Goal: Task Accomplishment & Management: Use online tool/utility

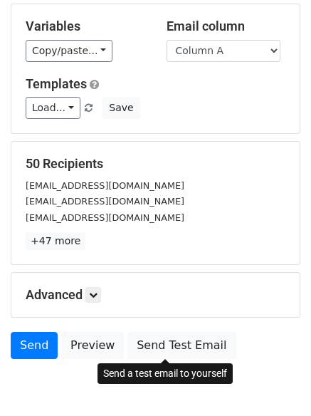
scroll to position [137, 0]
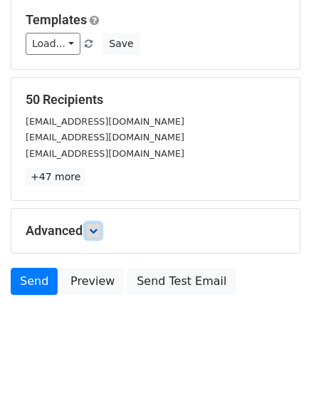
click at [95, 231] on icon at bounding box center [93, 230] width 9 height 9
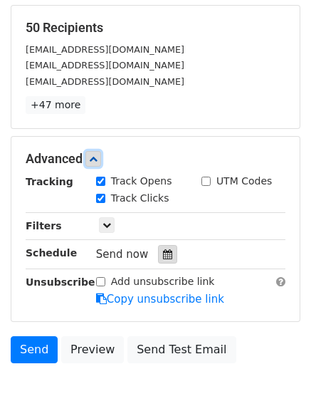
scroll to position [277, 0]
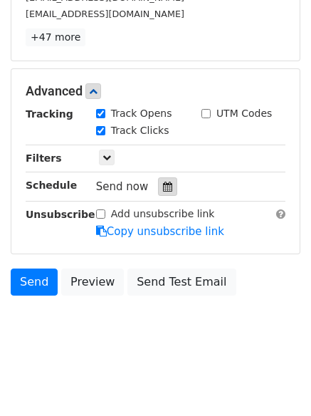
click at [163, 187] on icon at bounding box center [167, 187] width 9 height 10
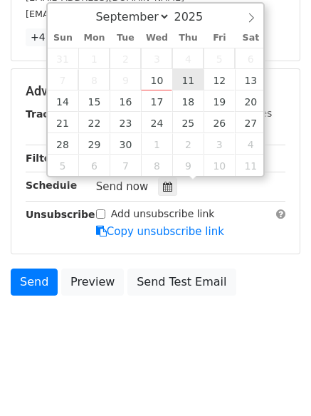
type input "2025-09-11 12:00"
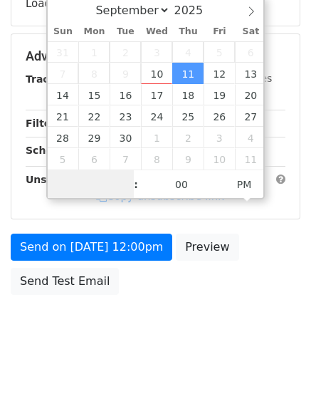
scroll to position [254, 0]
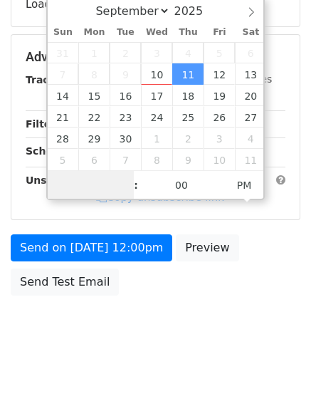
click at [103, 182] on body "New Campaign Daily emails left: 50 Google Sheet: Untitled spreadsheet Variables…" at bounding box center [155, 57] width 311 height 603
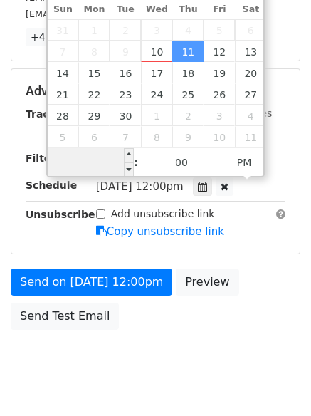
type input "1"
type input "2025-09-11 01:00"
type input "01"
click at [254, 162] on span "PM" at bounding box center [244, 162] width 39 height 28
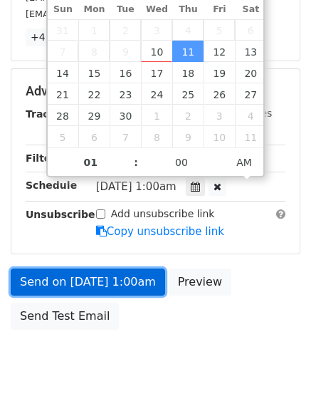
click at [113, 286] on link "Send on Sep 11 at 1:00am" at bounding box center [88, 281] width 155 height 27
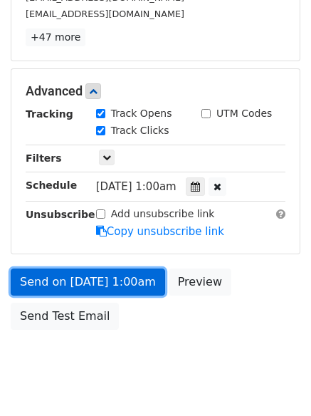
click at [110, 276] on link "Send on Sep 11 at 1:00am" at bounding box center [88, 281] width 155 height 27
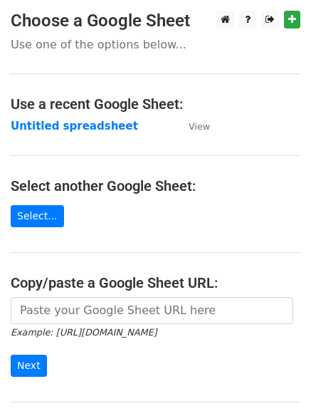
click at [63, 128] on strong "Untitled spreadsheet" at bounding box center [74, 126] width 127 height 13
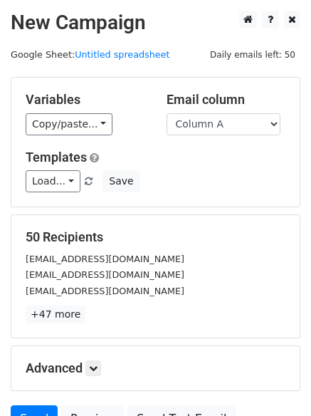
click at [227, 122] on select "Column A Column B Column C Column D Column E" at bounding box center [224, 124] width 114 height 22
click at [229, 129] on select "Column A Column B Column C Column D Column E" at bounding box center [224, 124] width 114 height 22
select select "Column B"
click at [167, 113] on select "Column A Column B Column C Column D Column E" at bounding box center [224, 124] width 114 height 22
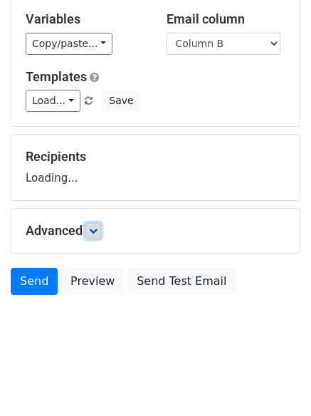
click at [98, 234] on icon at bounding box center [93, 230] width 9 height 9
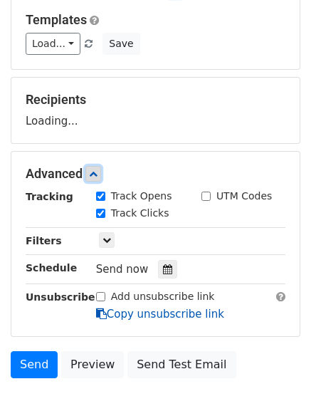
scroll to position [215, 0]
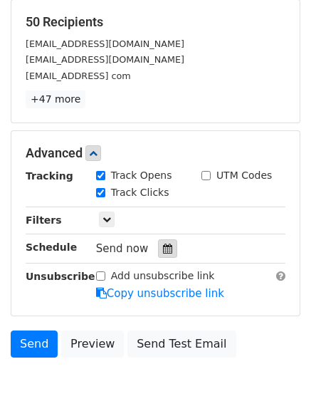
click at [163, 246] on icon at bounding box center [167, 249] width 9 height 10
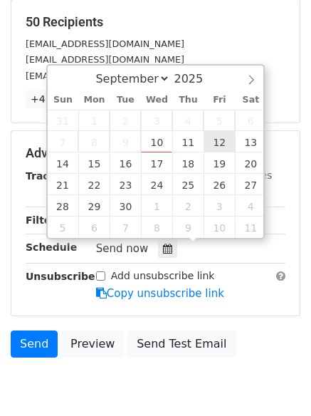
type input "2025-09-12 12:00"
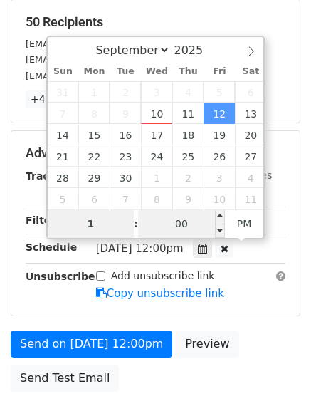
type input "1"
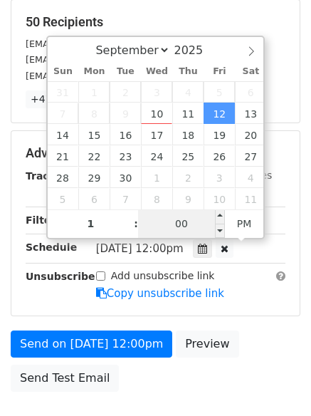
type input "2025-09-12 13:00"
type input "01"
click at [171, 219] on input "00" at bounding box center [181, 223] width 87 height 28
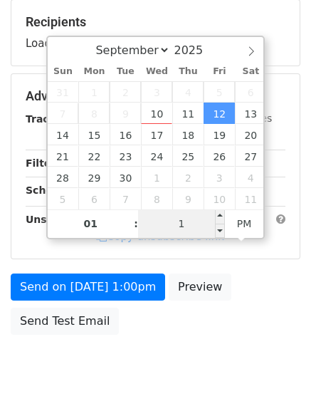
type input "11"
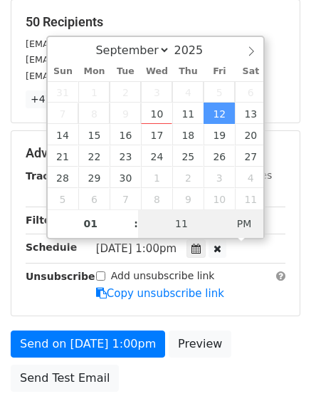
type input "2025-09-12 01:11"
click at [244, 222] on span "AM" at bounding box center [244, 223] width 39 height 28
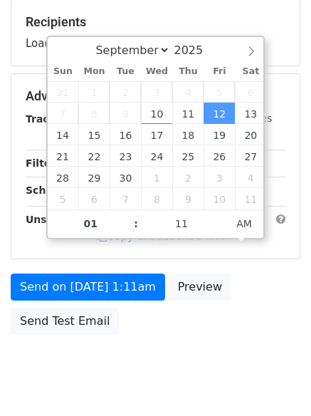
click at [211, 377] on body "New Campaign Daily emails left: 50 Google Sheet: Untitled spreadsheet Variables…" at bounding box center [155, 97] width 311 height 603
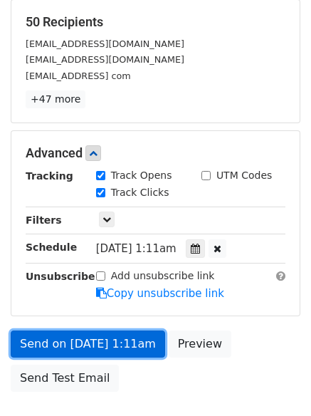
click at [116, 340] on link "Send on Sep 12 at 1:11am" at bounding box center [88, 343] width 155 height 27
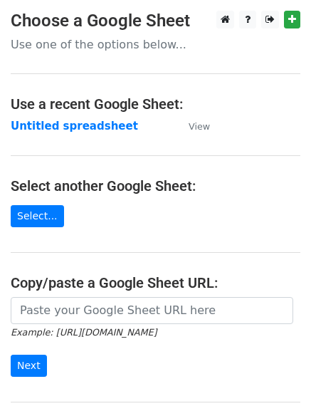
click at [74, 130] on strong "Untitled spreadsheet" at bounding box center [74, 126] width 127 height 13
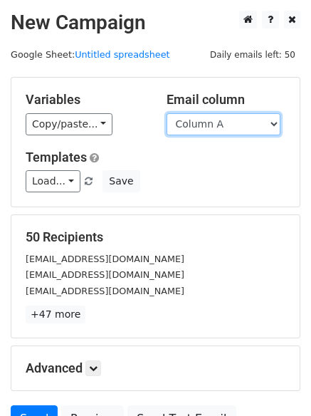
click at [216, 126] on select "Column A Column B Column C Column D Column E" at bounding box center [224, 124] width 114 height 22
select select "Column C"
click at [167, 113] on select "Column A Column B Column C Column D Column E" at bounding box center [224, 124] width 114 height 22
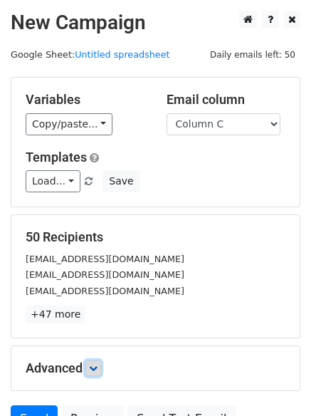
click at [92, 366] on icon at bounding box center [93, 368] width 9 height 9
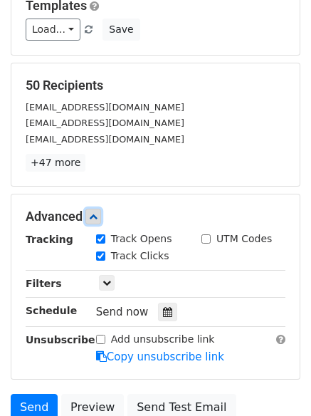
scroll to position [269, 0]
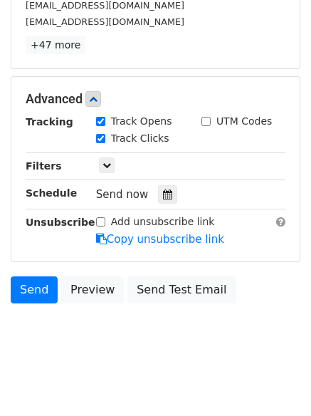
click at [166, 209] on hr at bounding box center [156, 209] width 260 height 1
click at [158, 197] on div at bounding box center [167, 194] width 19 height 19
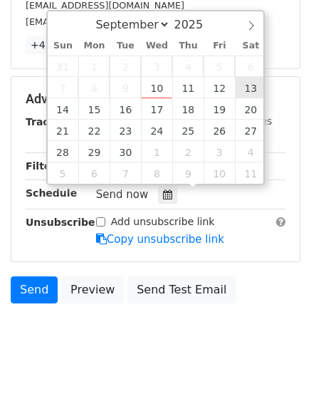
type input "2025-09-13 12:00"
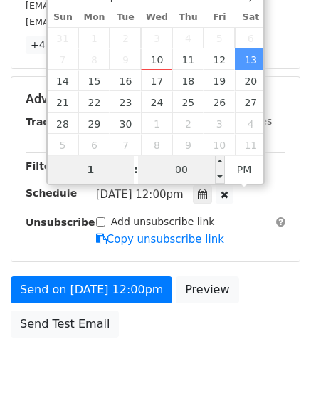
type input "1"
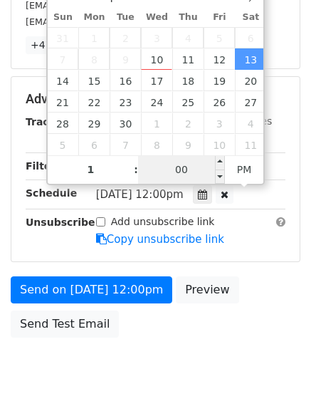
type input "2025-09-13 13:00"
type input "01"
click at [177, 165] on input "00" at bounding box center [181, 169] width 87 height 28
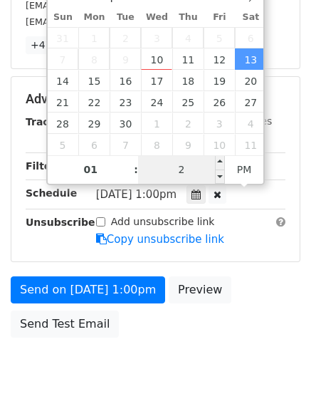
type input "22"
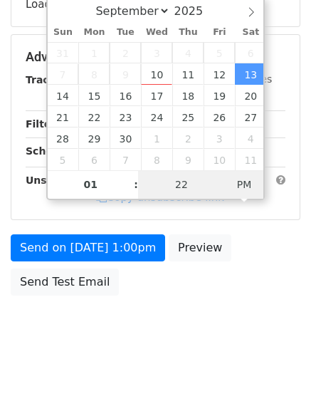
type input "2025-09-13 01:22"
click at [255, 182] on span "AM" at bounding box center [244, 184] width 39 height 28
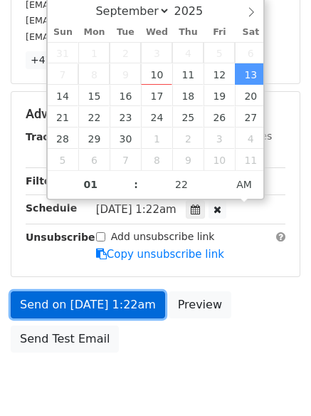
click at [135, 314] on link "Send on Sep 13 at 1:22am" at bounding box center [88, 304] width 155 height 27
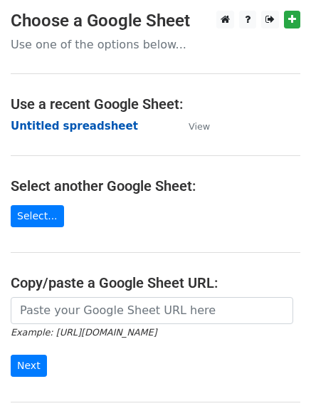
click at [93, 131] on strong "Untitled spreadsheet" at bounding box center [74, 126] width 127 height 13
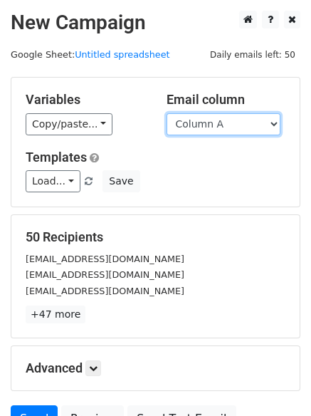
click at [267, 117] on select "Column A Column B Column C Column D Column E" at bounding box center [224, 124] width 114 height 22
select select "Column D"
click at [167, 113] on select "Column A Column B Column C Column D Column E" at bounding box center [224, 124] width 114 height 22
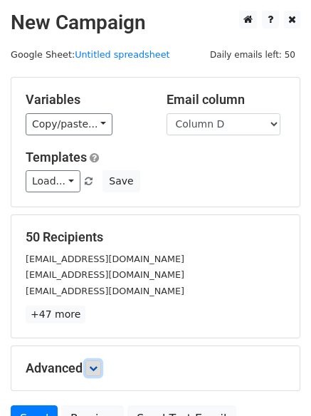
click at [97, 366] on icon at bounding box center [93, 368] width 9 height 9
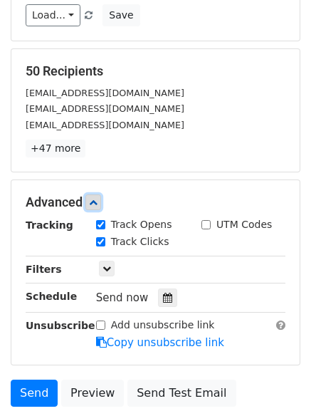
scroll to position [277, 0]
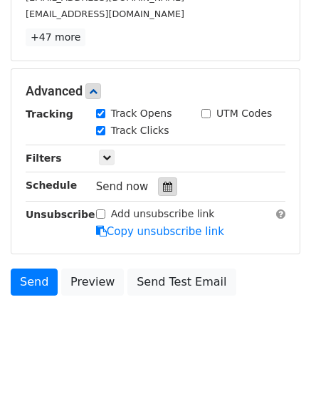
click at [168, 190] on div at bounding box center [167, 186] width 19 height 19
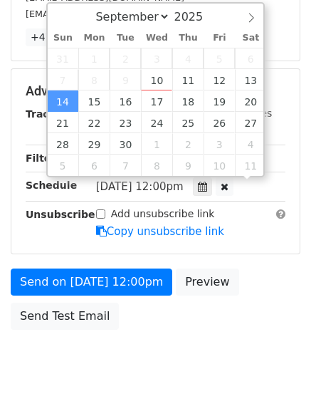
scroll to position [1, 0]
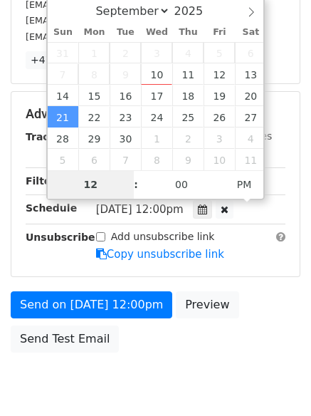
type input "2025-10-05 12:00"
select select "9"
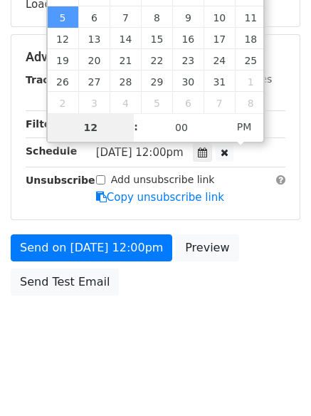
type input "2025-11-02 12:00"
select select "10"
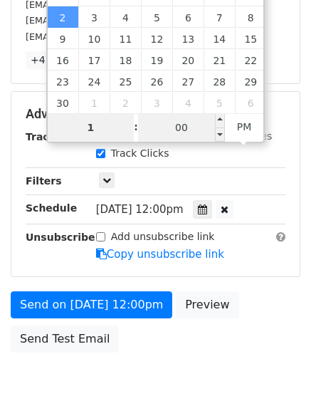
scroll to position [277, 0]
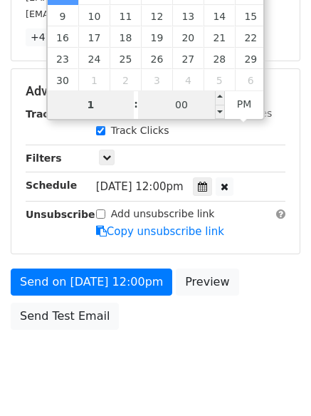
type input "1"
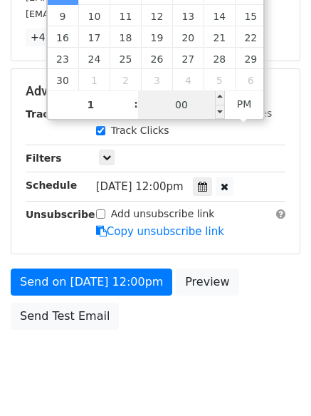
type input "2025-11-02 13:00"
type input "01"
click at [186, 103] on input "00" at bounding box center [181, 104] width 87 height 28
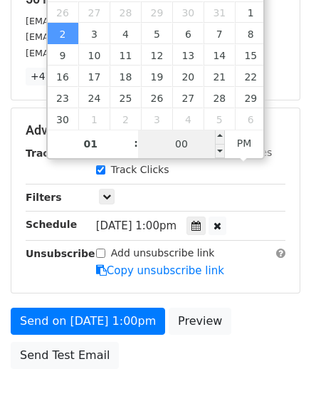
scroll to position [206, 0]
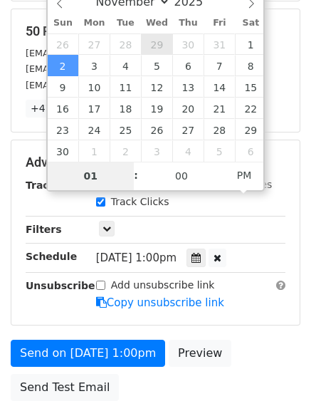
type input "2025-10-29 13:00"
select select "9"
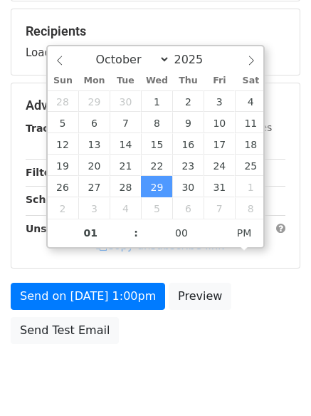
drag, startPoint x: 87, startPoint y: 65, endPoint x: 80, endPoint y: 58, distance: 9.6
click at [80, 58] on div "September October November December 2025" at bounding box center [155, 58] width 162 height 24
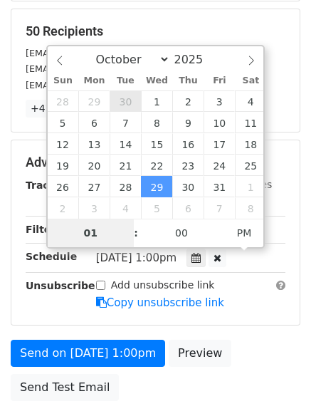
type input "2025-09-30 13:00"
select select "8"
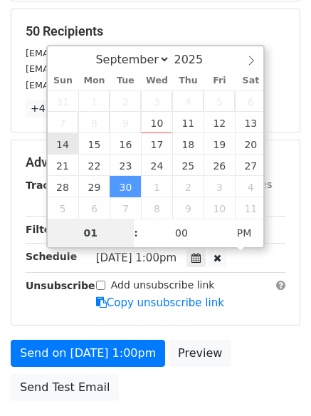
type input "2025-09-14 13:00"
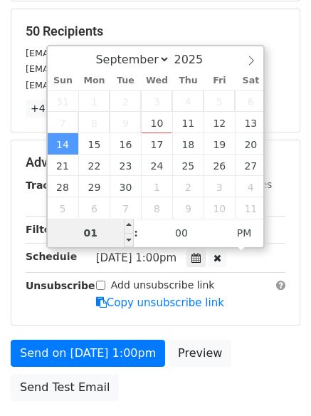
drag, startPoint x: 56, startPoint y: 145, endPoint x: 103, endPoint y: 234, distance: 101.0
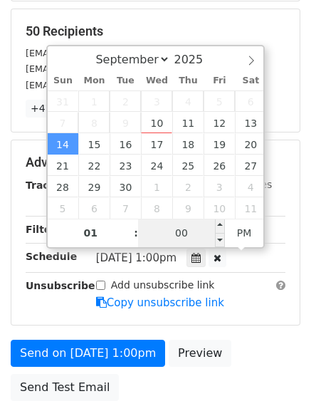
click at [179, 236] on input "00" at bounding box center [181, 233] width 87 height 28
click at [184, 236] on input "3300" at bounding box center [181, 233] width 87 height 28
type input "33"
type input "2025-09-14 01:33"
click at [243, 239] on span "AM" at bounding box center [244, 233] width 39 height 28
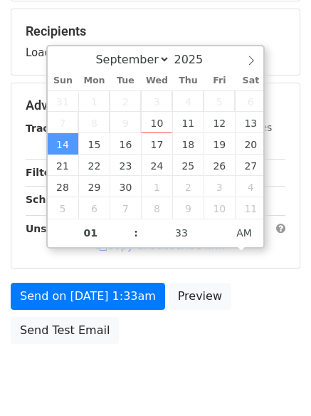
click at [207, 363] on body "New Campaign Daily emails left: 50 Google Sheet: Untitled spreadsheet Variables…" at bounding box center [155, 106] width 311 height 603
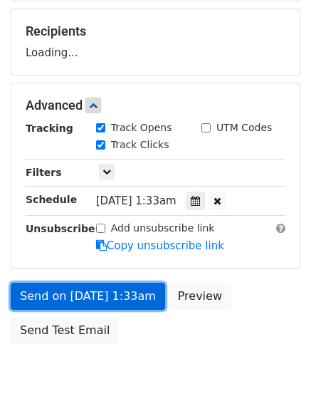
click at [134, 300] on form "Variables Copy/paste... {{Column A}} {{Column B}} {{Column C}} {{Column D}} {{C…" at bounding box center [156, 111] width 290 height 480
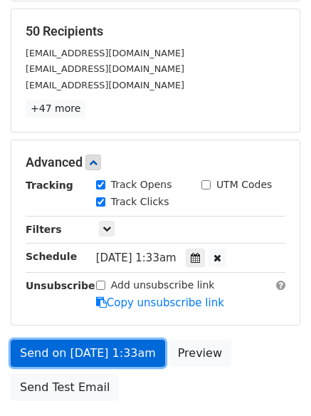
click at [127, 358] on link "Send on Sep 14 at 1:33am" at bounding box center [88, 353] width 155 height 27
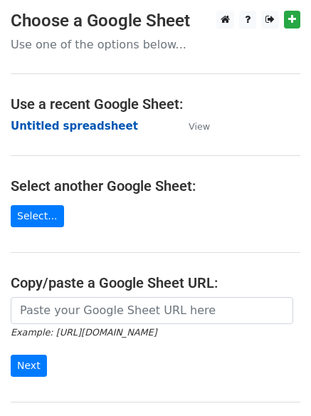
click at [107, 124] on strong "Untitled spreadsheet" at bounding box center [74, 126] width 127 height 13
click at [80, 127] on strong "Untitled spreadsheet" at bounding box center [74, 126] width 127 height 13
click at [89, 125] on strong "Untitled spreadsheet" at bounding box center [74, 126] width 127 height 13
click at [86, 123] on strong "Untitled spreadsheet" at bounding box center [74, 126] width 127 height 13
click at [121, 126] on td "Untitled spreadsheet" at bounding box center [93, 126] width 164 height 16
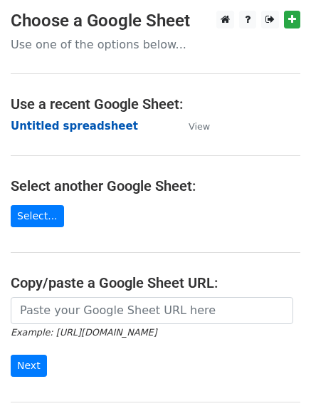
click at [91, 126] on strong "Untitled spreadsheet" at bounding box center [74, 126] width 127 height 13
click at [83, 123] on strong "Untitled spreadsheet" at bounding box center [74, 126] width 127 height 13
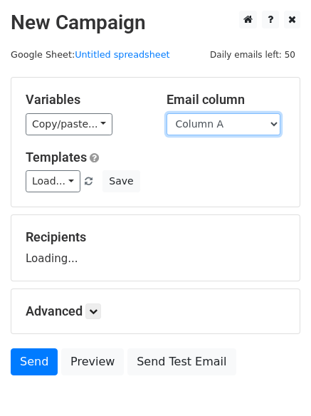
click at [226, 129] on select "Column A Column B Column C Column D Column E" at bounding box center [224, 124] width 114 height 22
select select "Column E"
click at [167, 113] on select "Column A Column B Column C Column D Column E" at bounding box center [224, 124] width 114 height 22
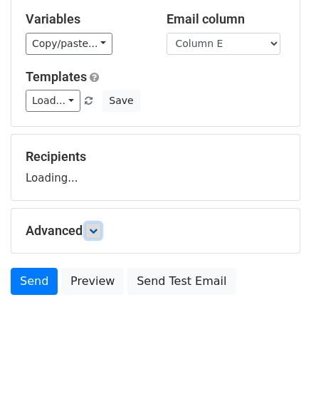
click at [98, 229] on icon at bounding box center [93, 230] width 9 height 9
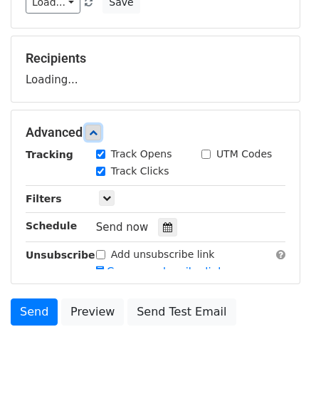
scroll to position [180, 0]
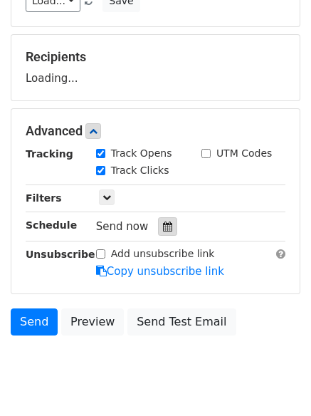
click at [160, 231] on div at bounding box center [167, 226] width 19 height 19
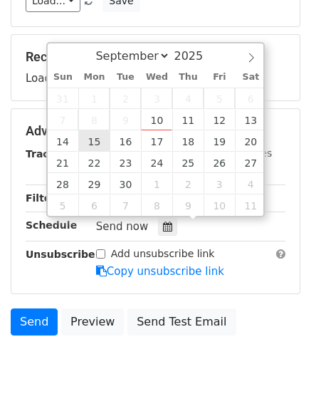
type input "[DATE] 12:00"
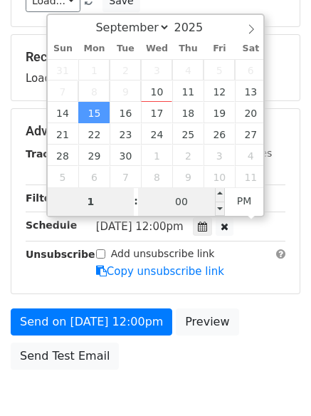
type input "1"
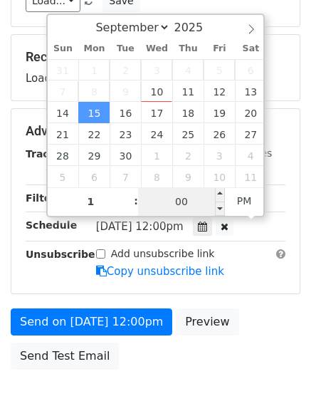
type input "[DATE] 13:00"
type input "01"
click at [180, 202] on input "00" at bounding box center [181, 201] width 87 height 28
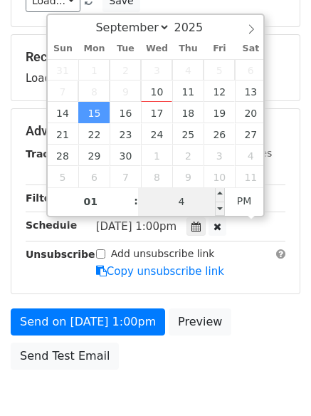
type input "4"
type input "[DATE] 13:04"
type input "04"
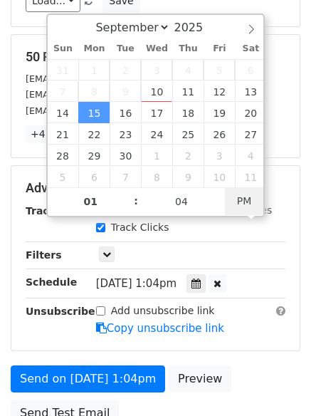
type input "[DATE] 01:04"
click at [246, 202] on span "PM" at bounding box center [244, 201] width 39 height 28
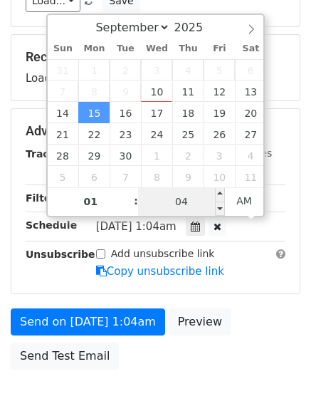
click at [190, 201] on input "04" at bounding box center [181, 201] width 87 height 28
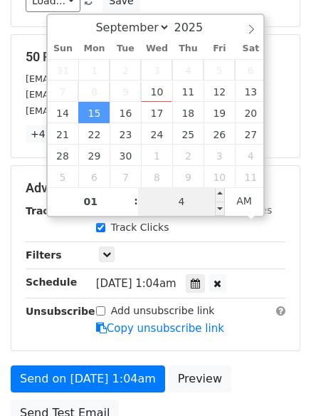
type input "44"
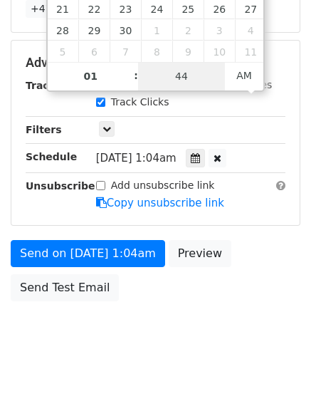
scroll to position [311, 0]
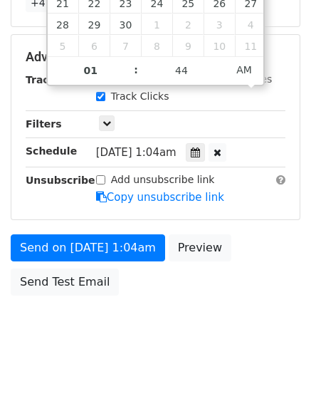
type input "[DATE] 01:44"
click at [217, 333] on body "New Campaign Daily emails left: 50 Google Sheet: Untitled spreadsheet Variables…" at bounding box center [155, 29] width 311 height 660
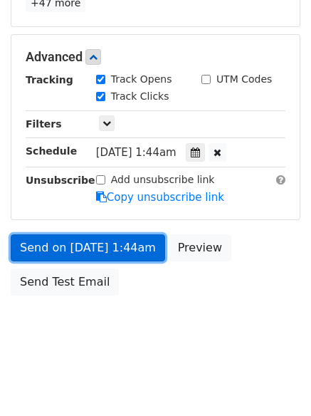
click at [132, 253] on link "Send on [DATE] 1:44am" at bounding box center [88, 247] width 155 height 27
